Goal: Task Accomplishment & Management: Manage account settings

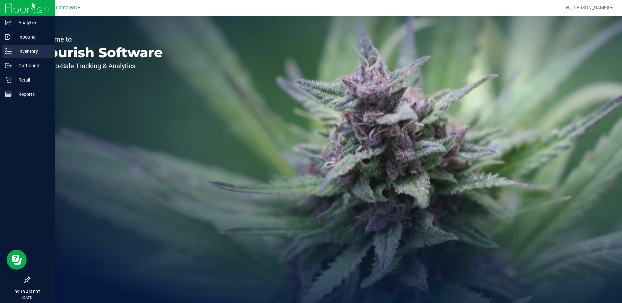
click at [21, 49] on p "Inventory" at bounding box center [32, 51] width 40 height 8
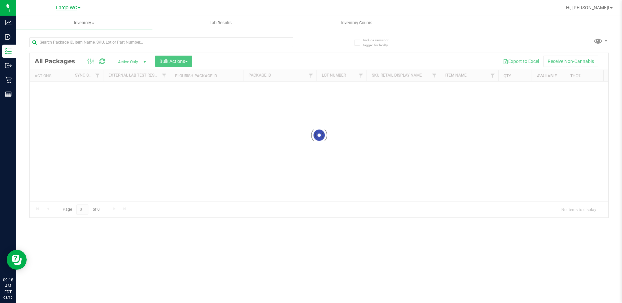
click at [69, 9] on span "Largo WC" at bounding box center [66, 8] width 21 height 6
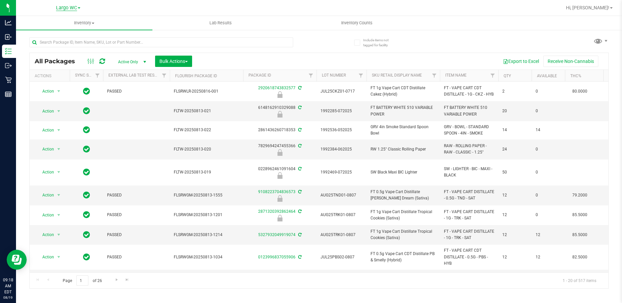
click at [62, 5] on span "Largo WC" at bounding box center [66, 8] width 21 height 6
click at [65, 38] on link "New Port Richey WC" at bounding box center [67, 41] width 97 height 9
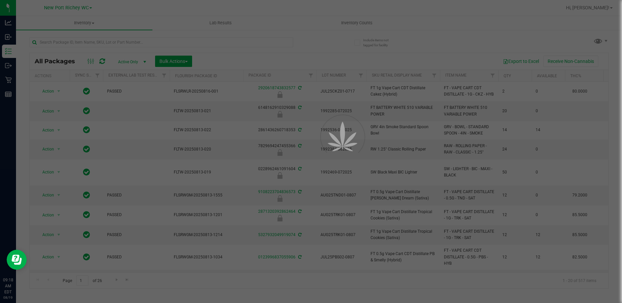
click at [100, 41] on div at bounding box center [311, 151] width 622 height 303
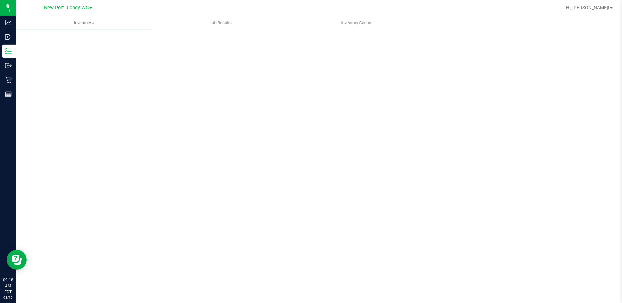
click at [100, 41] on div "Scan Packages 0" at bounding box center [318, 133] width 579 height 195
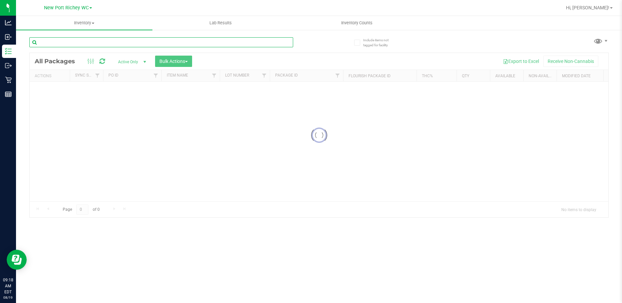
click at [100, 41] on input "text" at bounding box center [161, 42] width 264 height 10
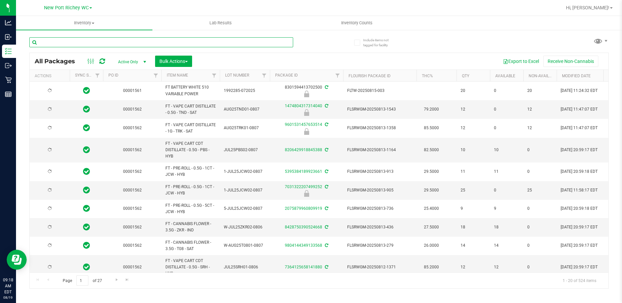
type input "[DATE]"
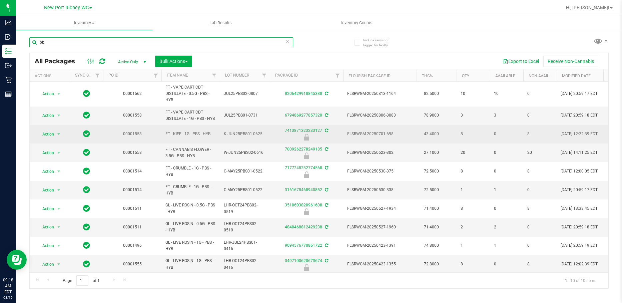
type input "p"
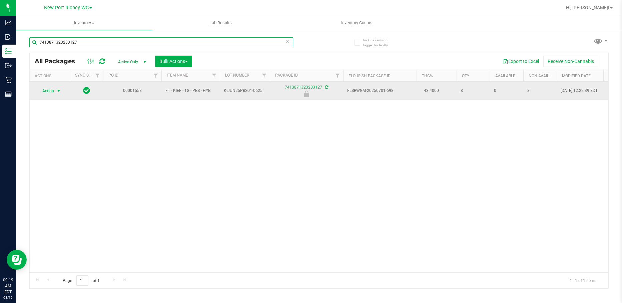
type input "7413871323233127"
click at [49, 92] on span "Action" at bounding box center [45, 90] width 18 height 9
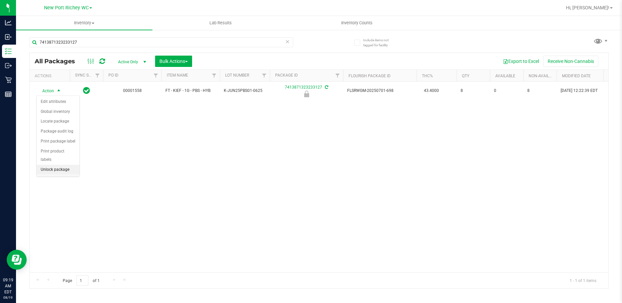
click at [62, 165] on li "Unlock package" at bounding box center [58, 170] width 43 height 10
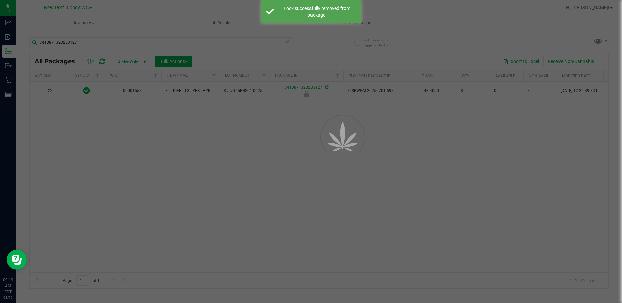
click at [187, 157] on div at bounding box center [311, 151] width 622 height 303
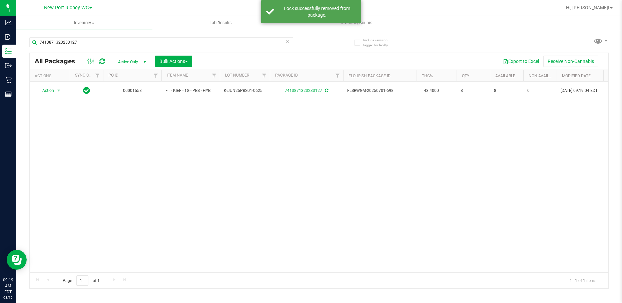
click at [278, 170] on div "Action Action Adjust qty Create package Edit attributes Global inventory Locate…" at bounding box center [319, 177] width 579 height 191
click at [287, 43] on icon at bounding box center [287, 41] width 5 height 8
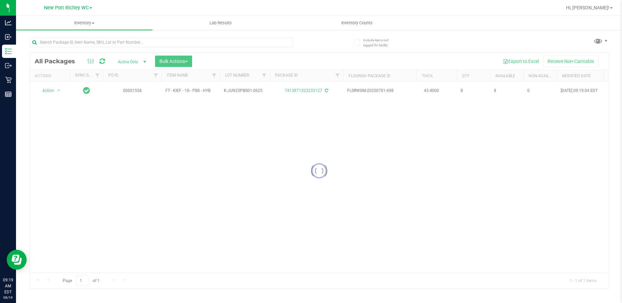
click at [228, 210] on div at bounding box center [319, 171] width 579 height 236
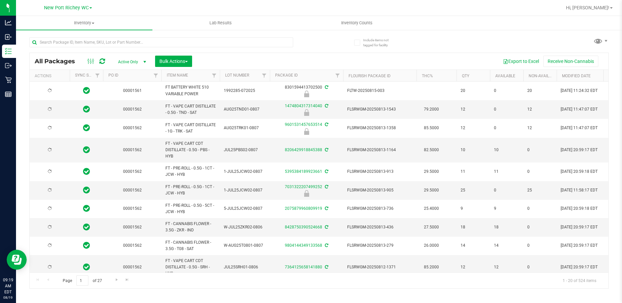
type input "2026-02-14"
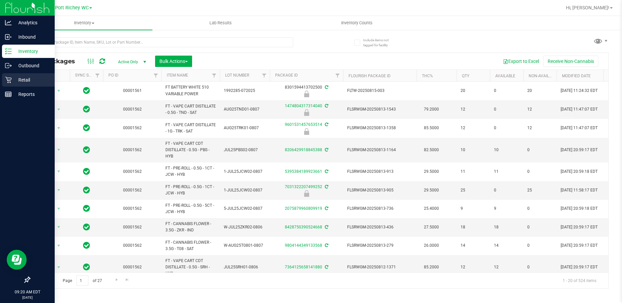
click at [5, 79] on icon at bounding box center [8, 80] width 7 height 7
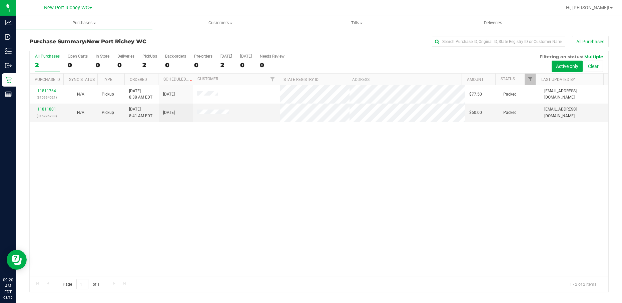
click at [280, 172] on div "11811764 (315994521) N/A Pickup 8/19/2025 8:38 AM EDT 8/19/2025 $77.50 Packed t…" at bounding box center [319, 180] width 579 height 191
drag, startPoint x: 118, startPoint y: 192, endPoint x: 51, endPoint y: 138, distance: 85.8
click at [113, 188] on div "11811764 (315994521) N/A Pickup 8/19/2025 8:38 AM EDT 8/19/2025 $77.50 Packed t…" at bounding box center [319, 180] width 579 height 191
drag, startPoint x: 9, startPoint y: 80, endPoint x: 63, endPoint y: 43, distance: 64.7
click at [10, 80] on icon at bounding box center [8, 80] width 7 height 7
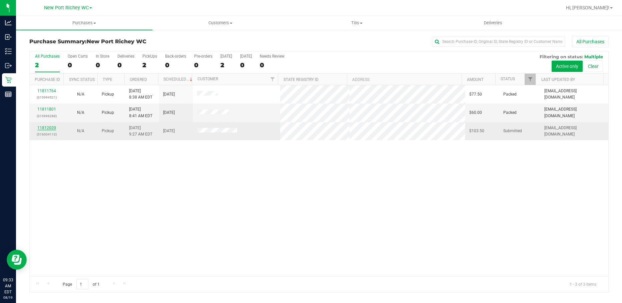
click at [49, 130] on link "11812020" at bounding box center [46, 128] width 19 height 5
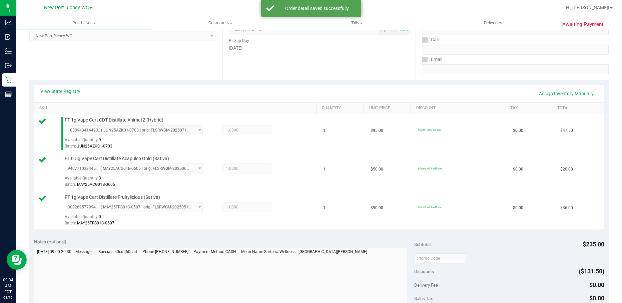
scroll to position [167, 0]
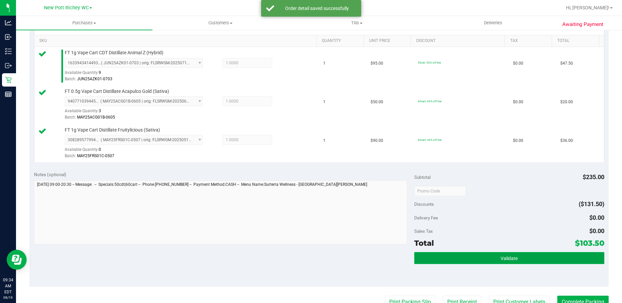
click at [473, 262] on button "Validate" at bounding box center [509, 258] width 190 height 12
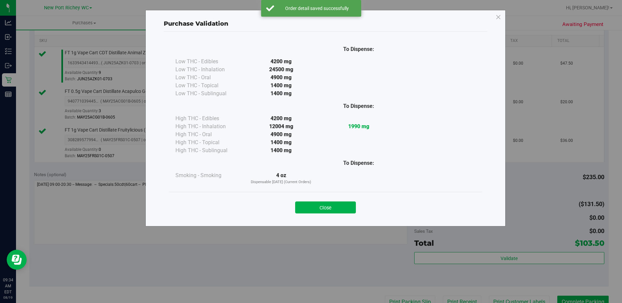
drag, startPoint x: 342, startPoint y: 205, endPoint x: 349, endPoint y: 216, distance: 13.2
click at [344, 208] on button "Close" at bounding box center [325, 208] width 61 height 12
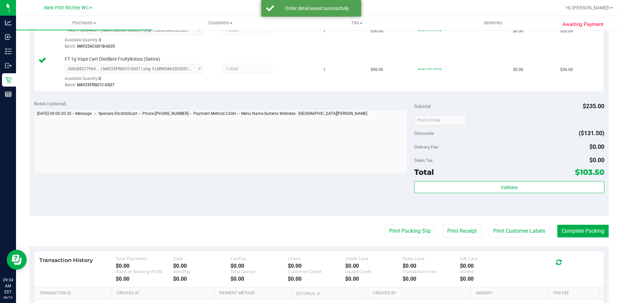
scroll to position [300, 0]
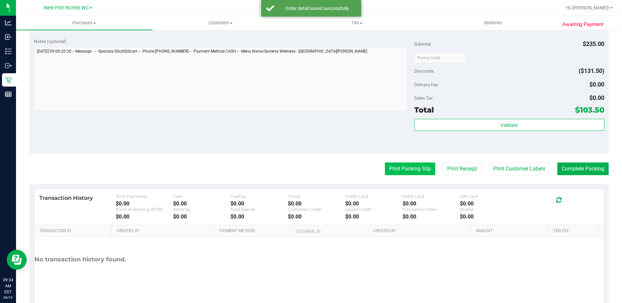
click at [393, 167] on button "Print Packing Slip" at bounding box center [410, 169] width 50 height 13
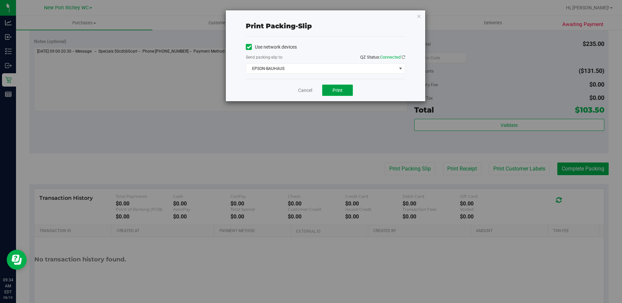
drag, startPoint x: 332, startPoint y: 90, endPoint x: 459, endPoint y: 123, distance: 130.5
click at [333, 90] on button "Print" at bounding box center [337, 90] width 31 height 11
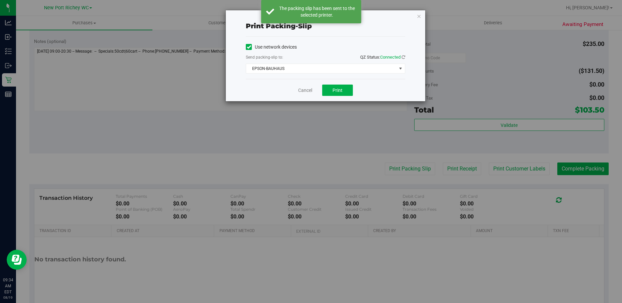
drag, startPoint x: 419, startPoint y: 17, endPoint x: 416, endPoint y: 120, distance: 103.1
click at [416, 119] on div "Print packing-slip Use network devices Send packing-slip to: QZ Status: Connect…" at bounding box center [313, 151] width 627 height 303
click at [390, 64] on span "EPSON-BAUHAUS" at bounding box center [321, 68] width 150 height 9
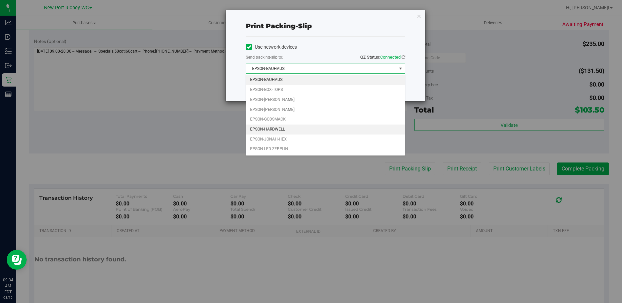
click at [276, 129] on li "EPSON-HARDWELL" at bounding box center [325, 130] width 159 height 10
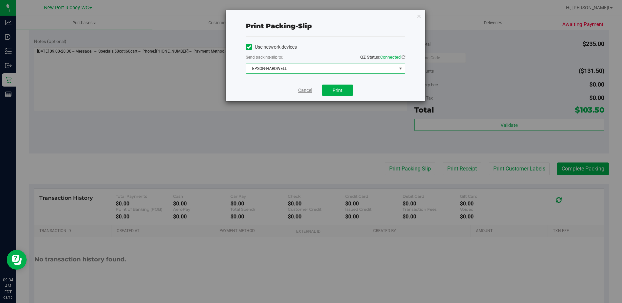
click at [305, 88] on link "Cancel" at bounding box center [305, 90] width 14 height 7
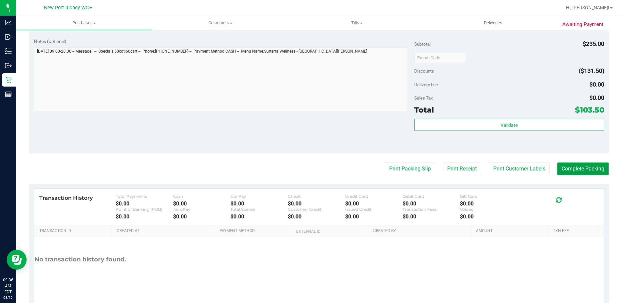
click at [560, 168] on button "Complete Packing" at bounding box center [582, 169] width 51 height 13
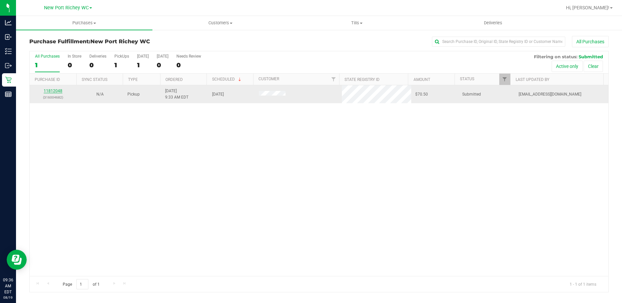
click at [52, 91] on link "11812048" at bounding box center [53, 91] width 19 height 5
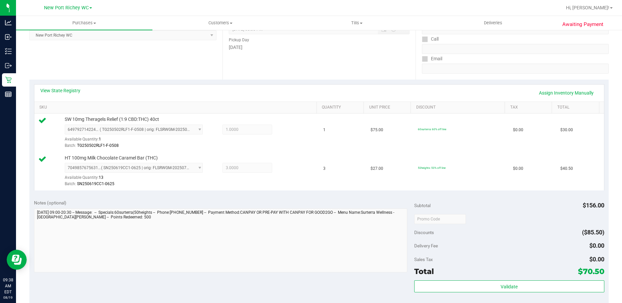
scroll to position [200, 0]
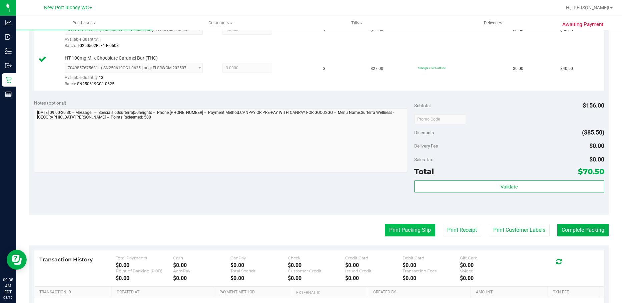
click at [415, 224] on button "Print Packing Slip" at bounding box center [410, 230] width 50 height 13
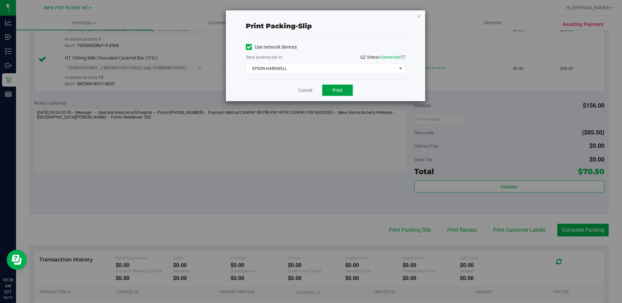
click at [335, 94] on button "Print" at bounding box center [337, 90] width 31 height 11
click at [304, 92] on link "Cancel" at bounding box center [305, 90] width 14 height 7
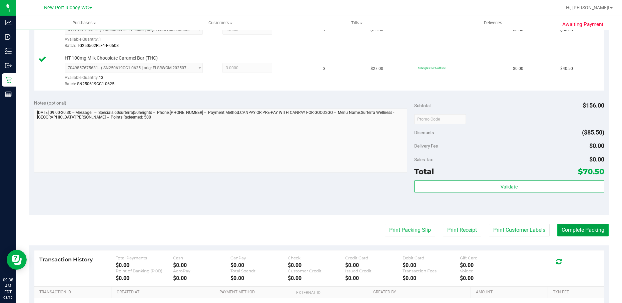
click at [573, 230] on button "Complete Packing" at bounding box center [582, 230] width 51 height 13
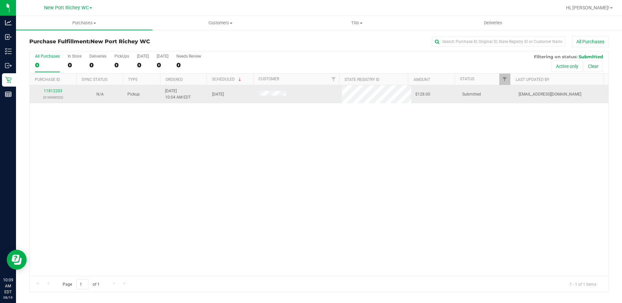
click at [57, 88] on div "11812203 (316008522)" at bounding box center [53, 94] width 39 height 13
click at [57, 92] on link "11812203" at bounding box center [53, 91] width 19 height 5
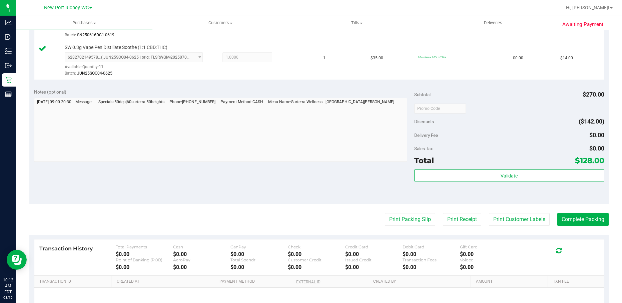
scroll to position [461, 0]
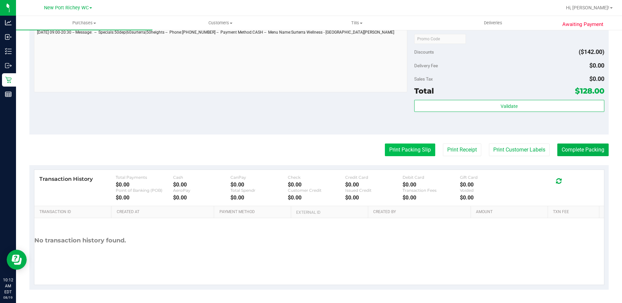
click at [408, 150] on button "Print Packing Slip" at bounding box center [410, 150] width 50 height 13
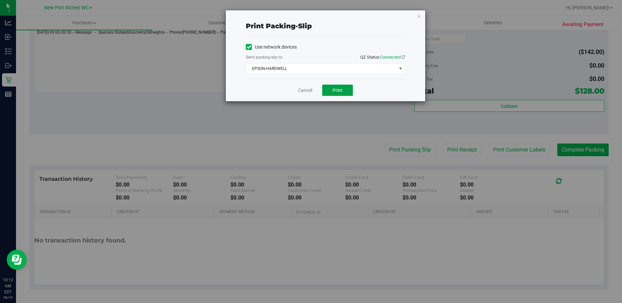
drag, startPoint x: 336, startPoint y: 94, endPoint x: 458, endPoint y: 120, distance: 125.1
click at [336, 95] on button "Print" at bounding box center [337, 90] width 31 height 11
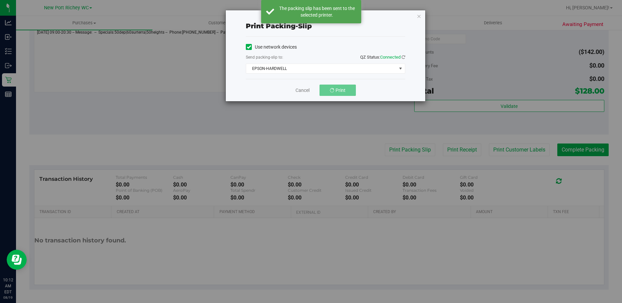
click at [420, 16] on icon "button" at bounding box center [419, 16] width 5 height 8
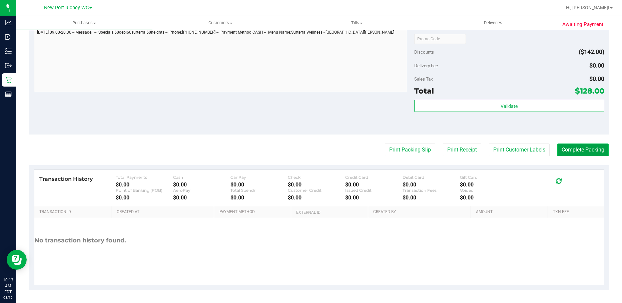
click at [557, 149] on button "Complete Packing" at bounding box center [582, 150] width 51 height 13
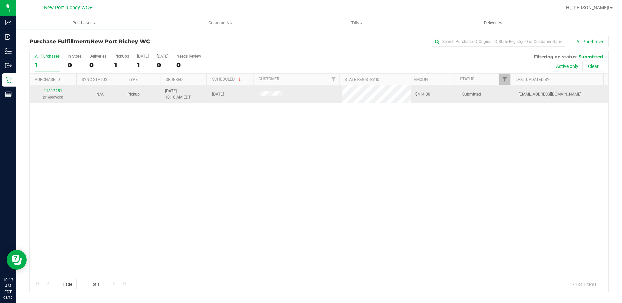
click at [50, 89] on link "11812251" at bounding box center [53, 91] width 19 height 5
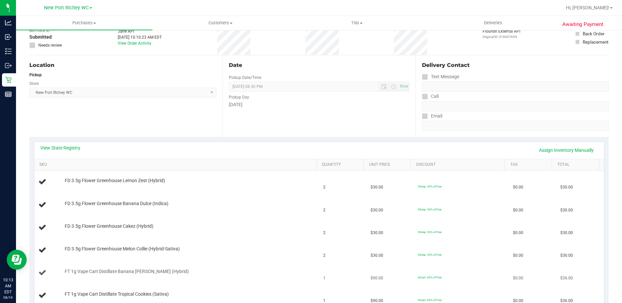
scroll to position [33, 0]
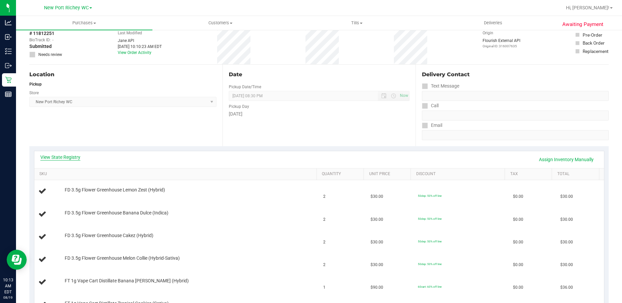
drag, startPoint x: 54, startPoint y: 161, endPoint x: 52, endPoint y: 154, distance: 7.7
click at [54, 161] on div "View State Registry Assign Inventory Manually" at bounding box center [319, 159] width 558 height 11
click at [52, 154] on div "View State Registry Assign Inventory Manually" at bounding box center [319, 159] width 570 height 17
click at [57, 156] on link "View State Registry" at bounding box center [60, 157] width 40 height 7
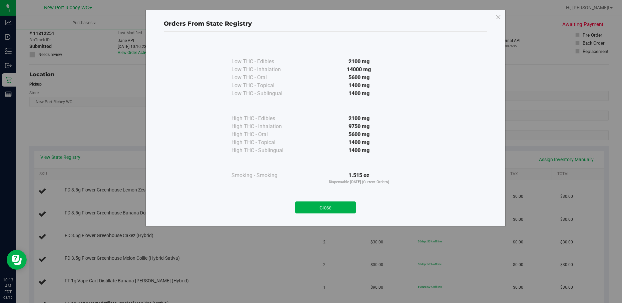
drag, startPoint x: 332, startPoint y: 124, endPoint x: 434, endPoint y: 122, distance: 102.1
click at [434, 122] on div "Low THC - Edibles 2100 mg Low THC - Inhalation" at bounding box center [325, 116] width 313 height 151
click at [329, 206] on button "Close" at bounding box center [325, 208] width 61 height 12
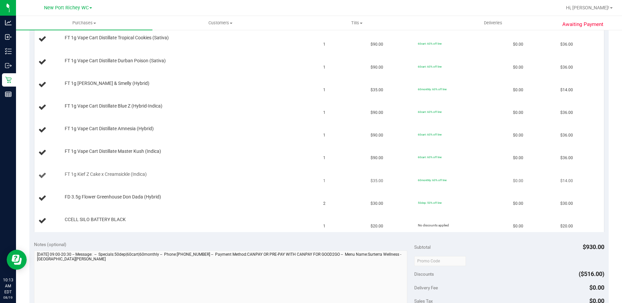
scroll to position [300, 0]
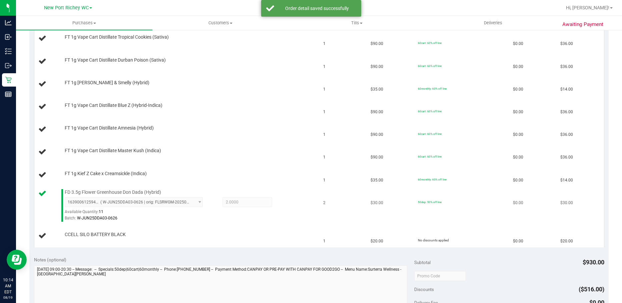
click at [91, 194] on span "FD 3.5g Flower Greenhouse Don Dada (Hybrid)" at bounding box center [113, 192] width 96 height 6
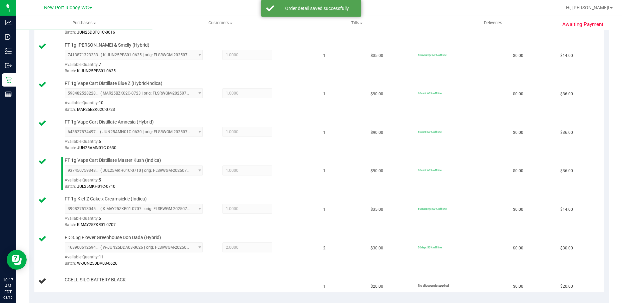
scroll to position [578, 0]
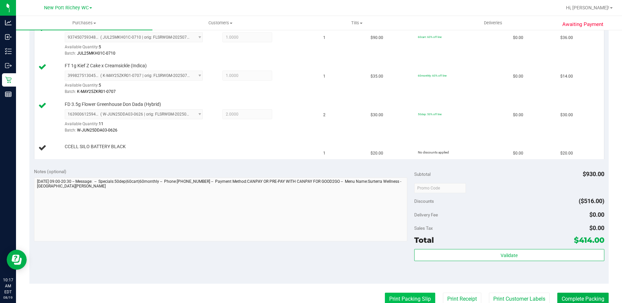
click at [415, 297] on button "Print Packing Slip" at bounding box center [410, 299] width 50 height 13
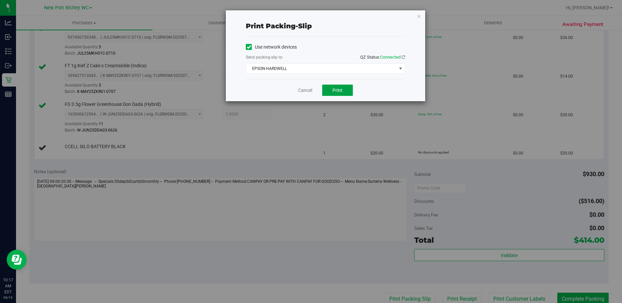
drag, startPoint x: 338, startPoint y: 91, endPoint x: 511, endPoint y: 78, distance: 173.6
click at [339, 90] on span "Print" at bounding box center [337, 90] width 10 height 5
click at [421, 14] on icon "button" at bounding box center [419, 16] width 5 height 8
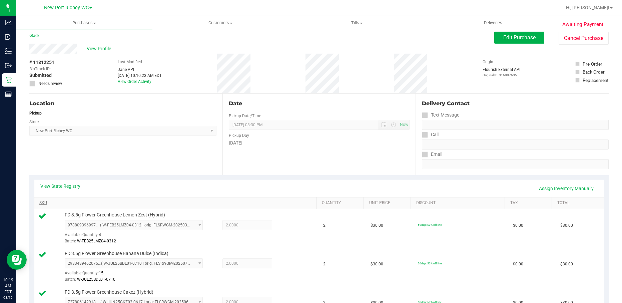
scroll to position [0, 0]
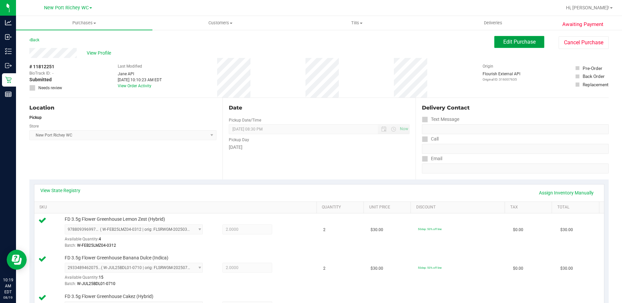
click at [518, 42] on span "Edit Purchase" at bounding box center [519, 42] width 32 height 6
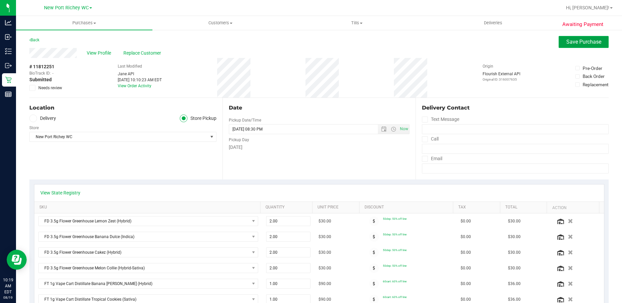
click at [579, 44] on span "Save Purchase" at bounding box center [583, 42] width 35 height 6
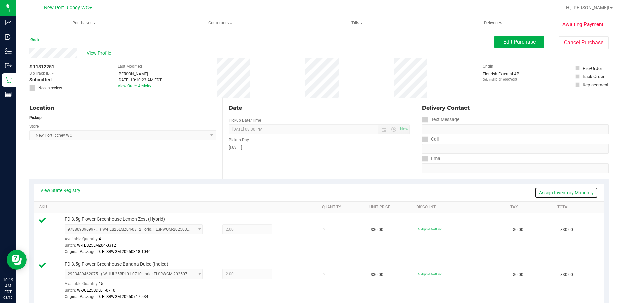
click at [541, 193] on link "Assign Inventory Manually" at bounding box center [566, 192] width 63 height 11
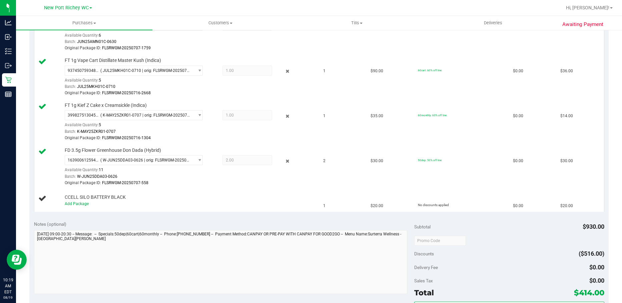
scroll to position [634, 0]
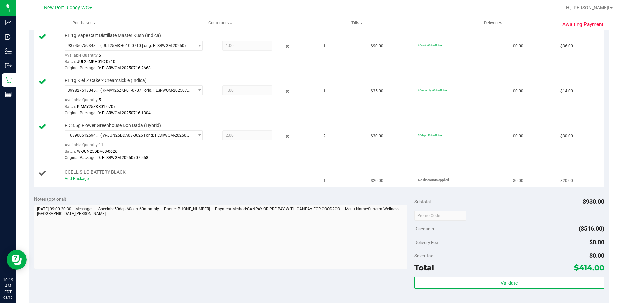
click at [86, 179] on link "Add Package" at bounding box center [77, 179] width 24 height 5
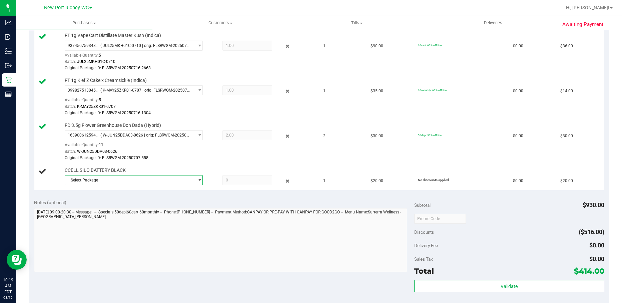
click at [197, 180] on span "select" at bounding box center [199, 180] width 5 height 5
click at [175, 208] on span "( 1992079-112024 | orig: FLTW-20241119-034 )" at bounding box center [149, 208] width 85 height 5
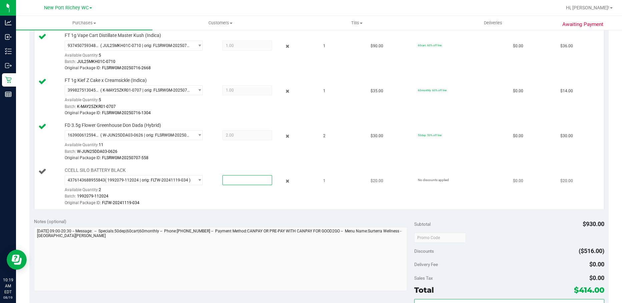
click at [234, 178] on span at bounding box center [247, 180] width 50 height 10
type input "1"
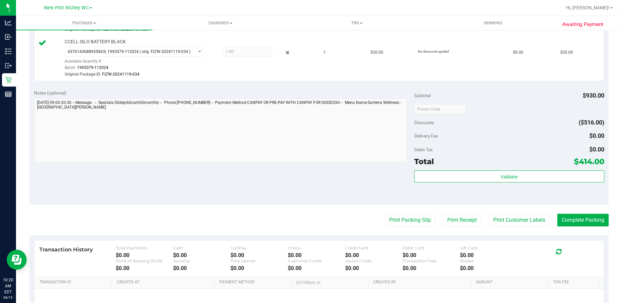
scroll to position [800, 0]
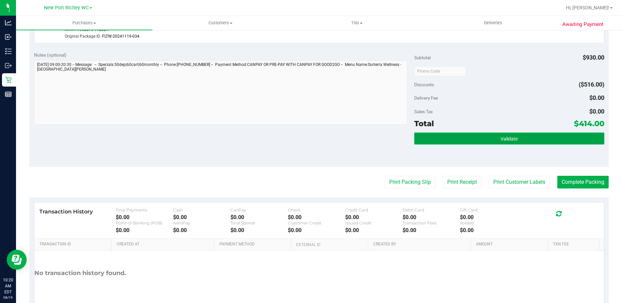
click at [435, 135] on button "Validate" at bounding box center [509, 139] width 190 height 12
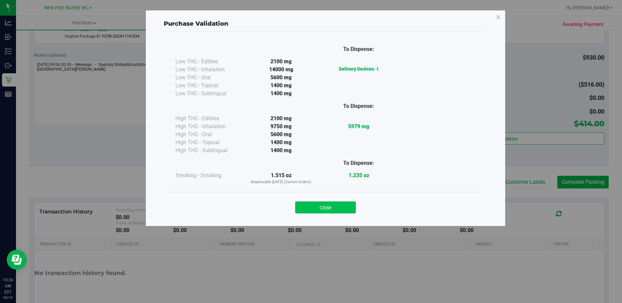
click at [325, 210] on button "Close" at bounding box center [325, 208] width 61 height 12
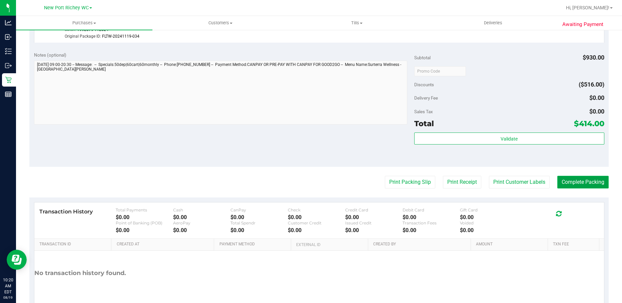
click at [594, 182] on button "Complete Packing" at bounding box center [582, 182] width 51 height 13
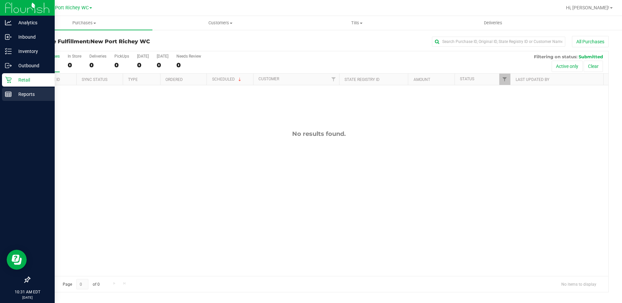
click at [12, 94] on p "Reports" at bounding box center [32, 94] width 40 height 8
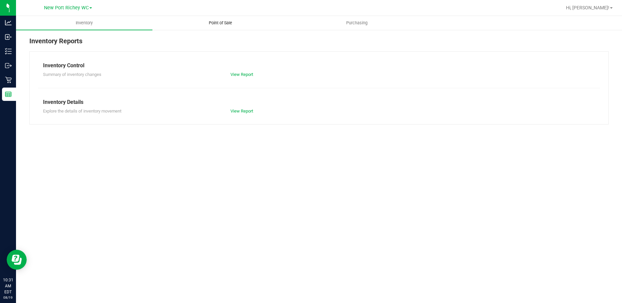
click at [225, 25] on span "Point of Sale" at bounding box center [220, 23] width 41 height 6
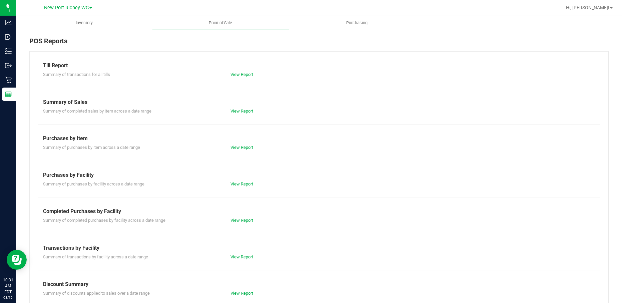
drag, startPoint x: 240, startPoint y: 222, endPoint x: 240, endPoint y: 226, distance: 4.3
click at [240, 224] on div "Till Report Summary of transactions for all tills View Report Summary of Sales …" at bounding box center [318, 197] width 579 height 292
click at [240, 226] on div "Till Report Summary of transactions for all tills View Report Summary of Sales …" at bounding box center [318, 197] width 579 height 292
click at [242, 218] on link "View Report" at bounding box center [241, 220] width 23 height 5
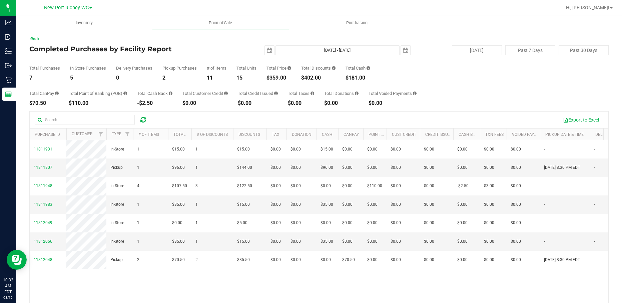
click at [84, 43] on div "Back Completed Purchases by Facility Report 2025-08-19 Aug 19, 2025 - Aug 19, 2…" at bounding box center [318, 192] width 579 height 312
click at [474, 92] on div "Total CanPay $70.50 Total Point of Banking (POB) $110.00 Total Cash Back -$2.50…" at bounding box center [318, 93] width 579 height 25
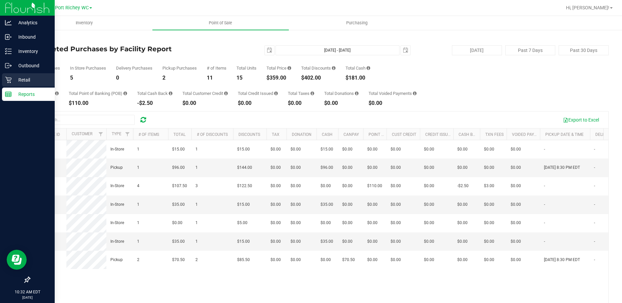
click at [11, 82] on icon at bounding box center [8, 80] width 7 height 7
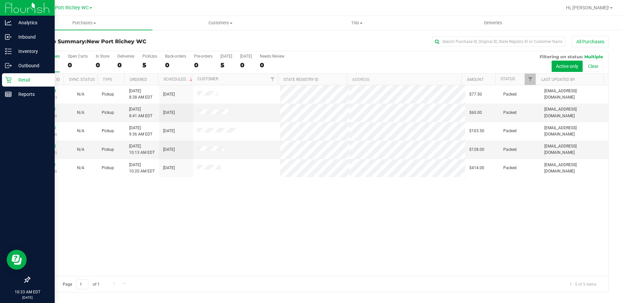
click at [11, 82] on icon at bounding box center [8, 80] width 7 height 7
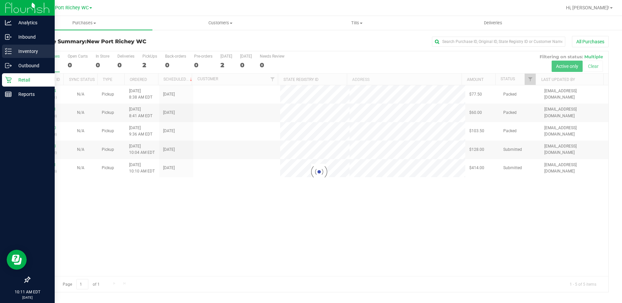
click at [15, 52] on p "Inventory" at bounding box center [32, 51] width 40 height 8
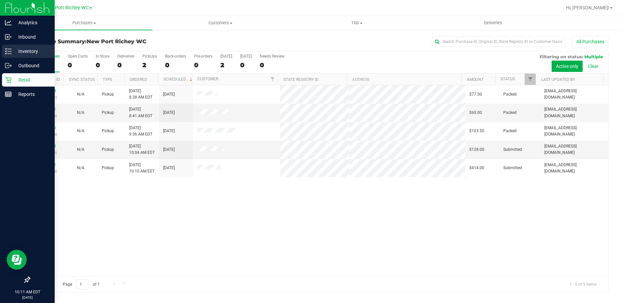
click at [16, 51] on p "Inventory" at bounding box center [32, 51] width 40 height 8
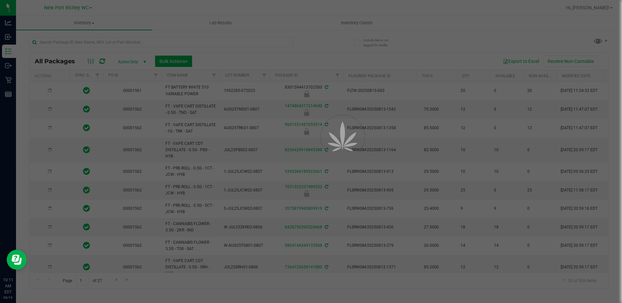
click at [60, 44] on div at bounding box center [311, 151] width 622 height 303
type input "2026-02-14"
type input "[DATE]"
click at [60, 42] on input "text" at bounding box center [161, 42] width 264 height 10
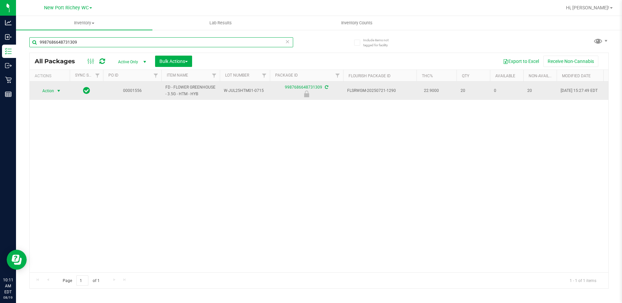
type input "9987686648731309"
click at [53, 92] on span "Action" at bounding box center [45, 90] width 18 height 9
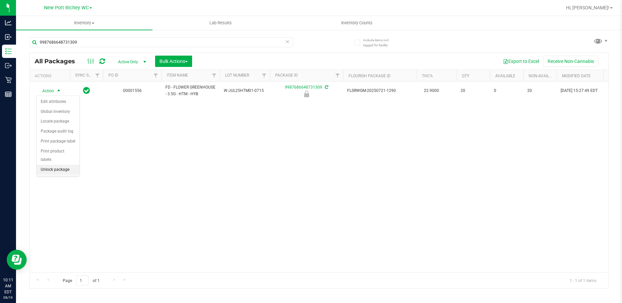
click at [65, 165] on li "Unlock package" at bounding box center [58, 170] width 43 height 10
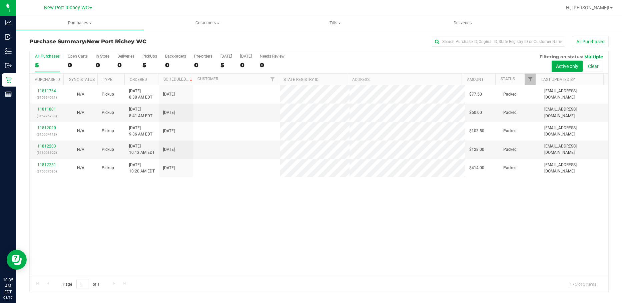
click at [157, 209] on div "11811764 (315994521) N/A Pickup 8/19/2025 8:38 AM EDT 8/19/2025 $77.50 Packed t…" at bounding box center [319, 180] width 579 height 191
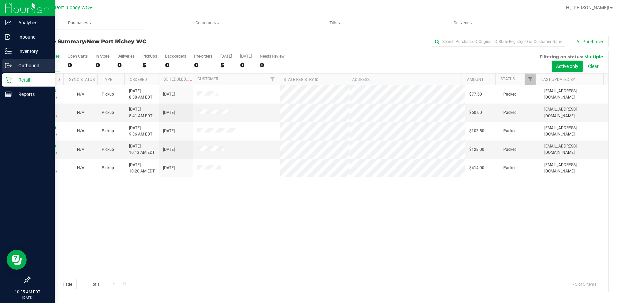
click at [18, 65] on p "Outbound" at bounding box center [32, 66] width 40 height 8
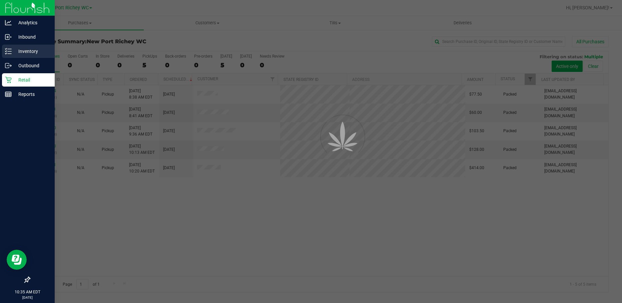
click at [21, 53] on p "Inventory" at bounding box center [32, 51] width 40 height 8
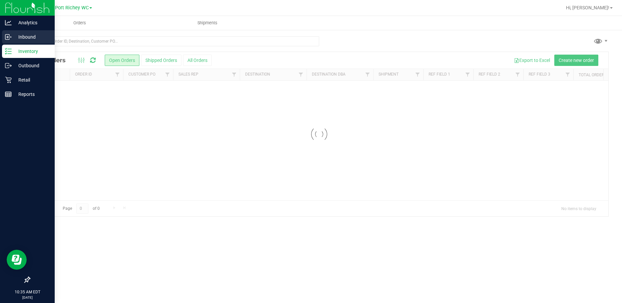
click at [21, 41] on div "Inbound" at bounding box center [28, 36] width 53 height 13
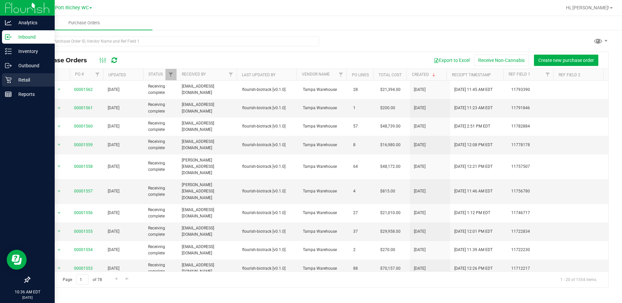
click at [22, 79] on p "Retail" at bounding box center [32, 80] width 40 height 8
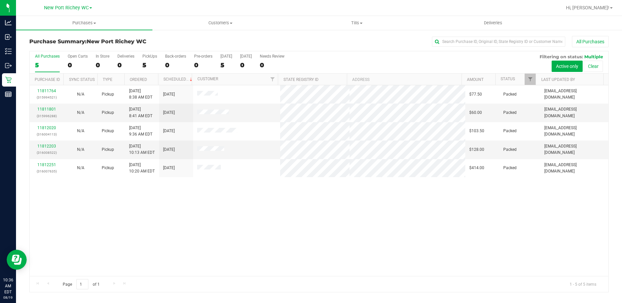
click at [236, 209] on div "11811764 (315994521) N/A Pickup [DATE] 8:38 AM EDT 8/19/2025 $77.50 Packed [EMA…" at bounding box center [319, 180] width 579 height 191
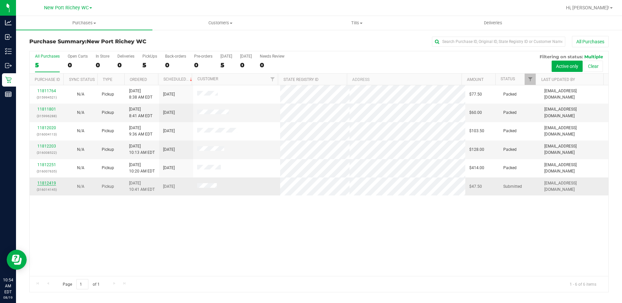
click at [50, 183] on link "11812419" at bounding box center [46, 183] width 19 height 5
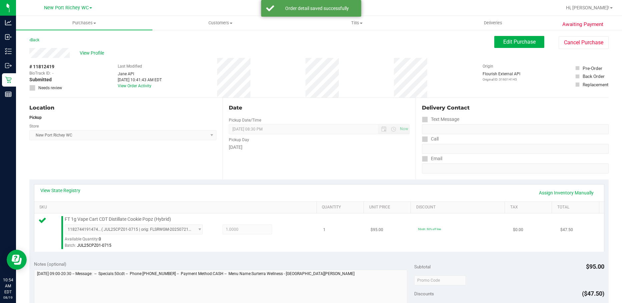
scroll to position [100, 0]
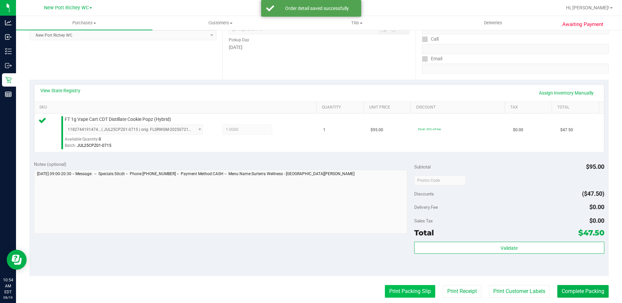
click at [412, 288] on button "Print Packing Slip" at bounding box center [410, 291] width 50 height 13
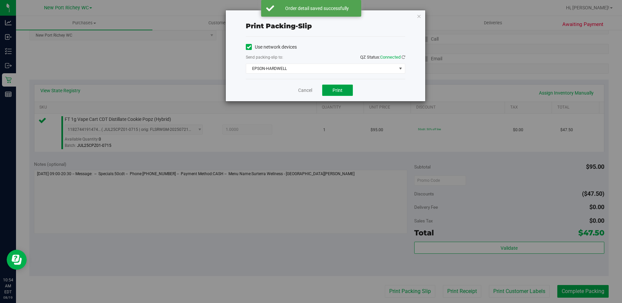
click at [335, 95] on button "Print" at bounding box center [337, 90] width 31 height 11
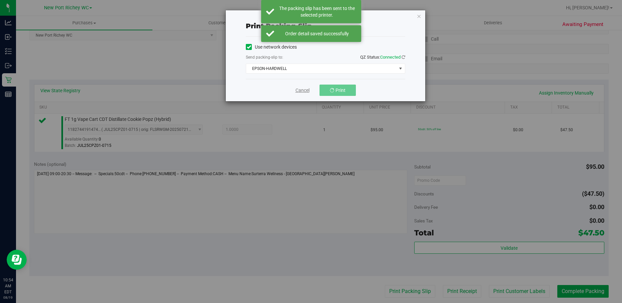
click at [304, 90] on link "Cancel" at bounding box center [302, 90] width 14 height 7
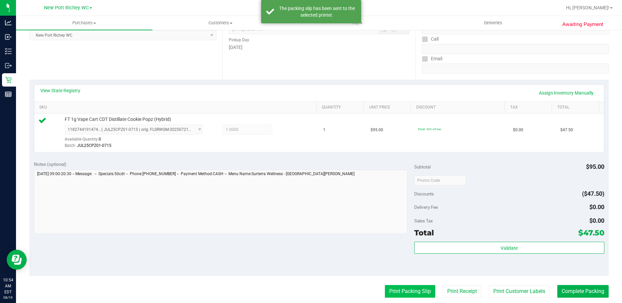
click at [413, 294] on button "Print Packing Slip" at bounding box center [410, 291] width 50 height 13
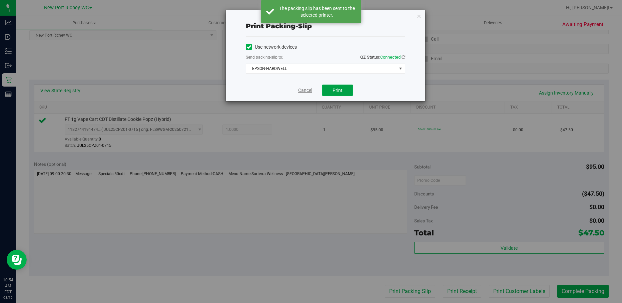
drag, startPoint x: 330, startPoint y: 92, endPoint x: 302, endPoint y: 91, distance: 27.4
click at [321, 92] on div "Cancel Print" at bounding box center [325, 90] width 159 height 22
click at [301, 91] on link "Cancel" at bounding box center [305, 90] width 14 height 7
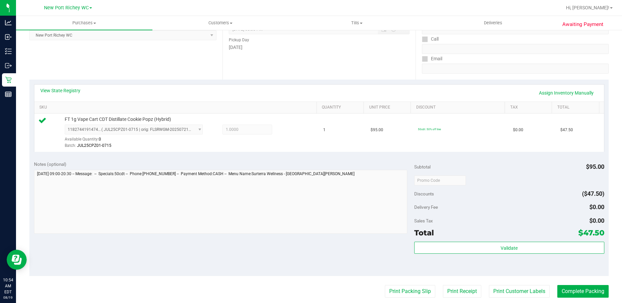
drag, startPoint x: 356, startPoint y: 188, endPoint x: 415, endPoint y: 271, distance: 101.7
click at [415, 271] on div "Validate" at bounding box center [509, 257] width 190 height 30
click at [411, 288] on button "Print Packing Slip" at bounding box center [410, 291] width 50 height 13
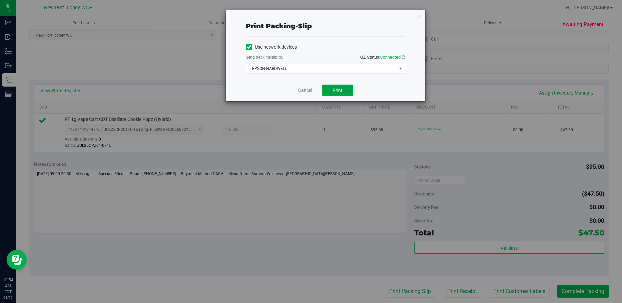
click at [340, 89] on span "Print" at bounding box center [337, 90] width 10 height 5
click at [301, 91] on link "Cancel" at bounding box center [302, 90] width 14 height 7
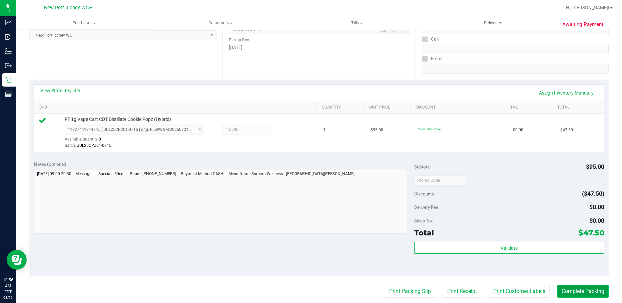
click at [586, 293] on button "Complete Packing" at bounding box center [582, 291] width 51 height 13
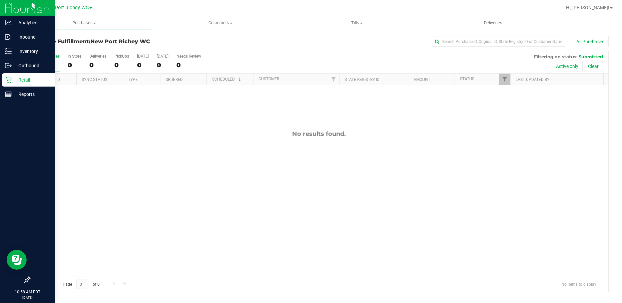
click at [12, 83] on p "Retail" at bounding box center [32, 80] width 40 height 8
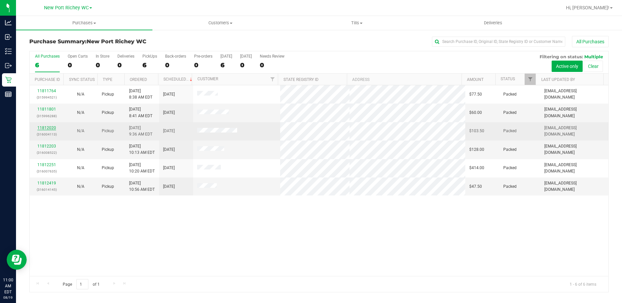
click at [52, 129] on link "11812020" at bounding box center [46, 128] width 19 height 5
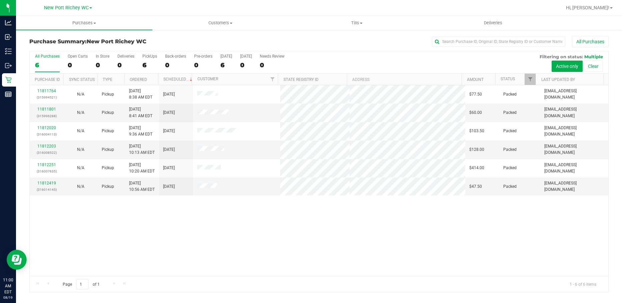
click at [98, 222] on div "11811764 (315994521) N/A Pickup [DATE] 8:38 AM EDT 8/19/2025 $77.50 Packed [EMA…" at bounding box center [319, 180] width 579 height 191
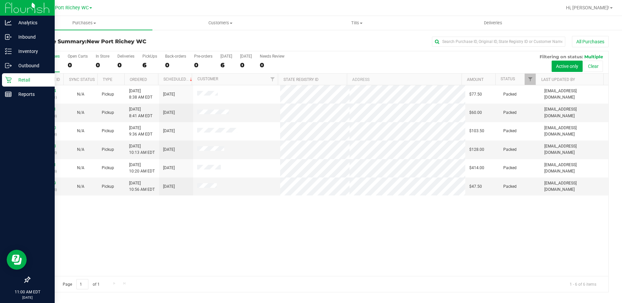
click at [8, 80] on icon at bounding box center [8, 80] width 6 height 6
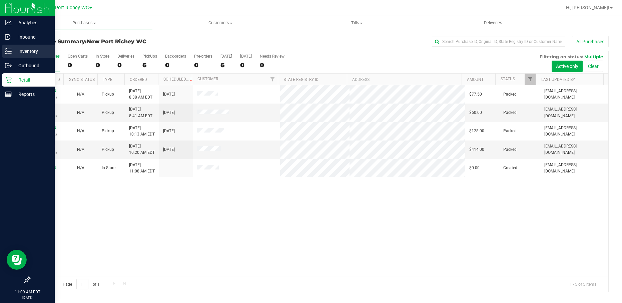
click at [20, 48] on p "Inventory" at bounding box center [32, 51] width 40 height 8
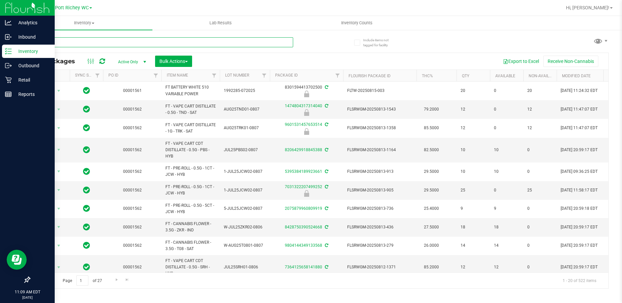
click at [159, 40] on input "text" at bounding box center [161, 42] width 264 height 10
type input "patch"
